Goal: Unclear

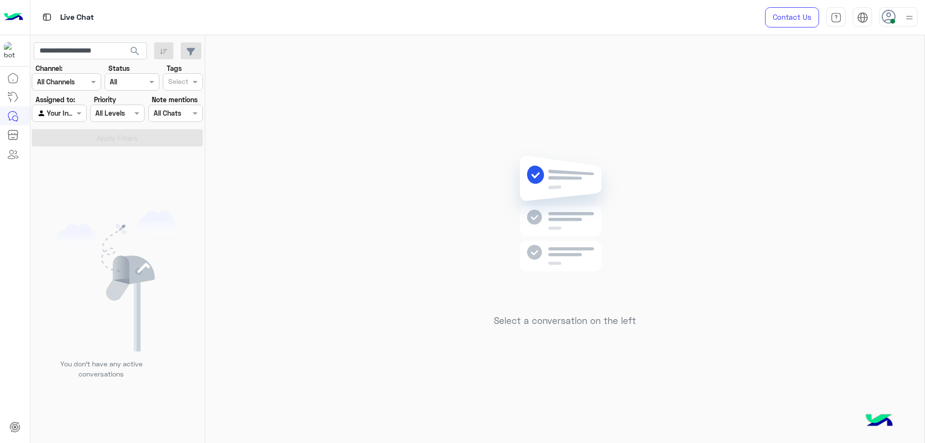
click at [291, 183] on div "Select a conversation on the left" at bounding box center [564, 240] width 719 height 411
